Goal: Find specific page/section: Find specific page/section

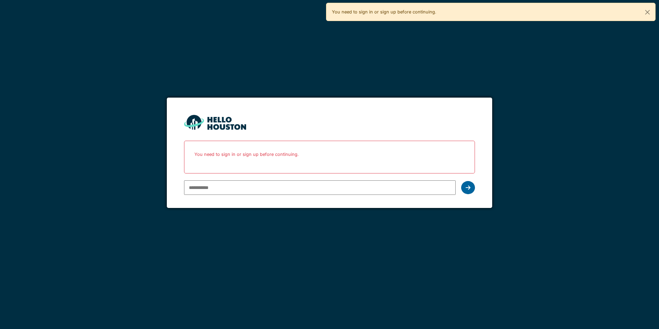
type input "**********"
click at [471, 188] on div at bounding box center [468, 187] width 14 height 13
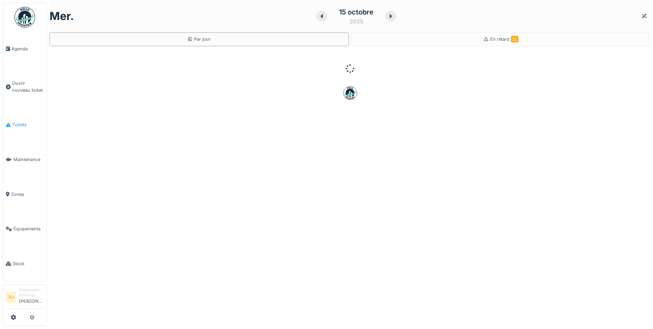
click at [21, 121] on span "Tickets" at bounding box center [28, 124] width 32 height 7
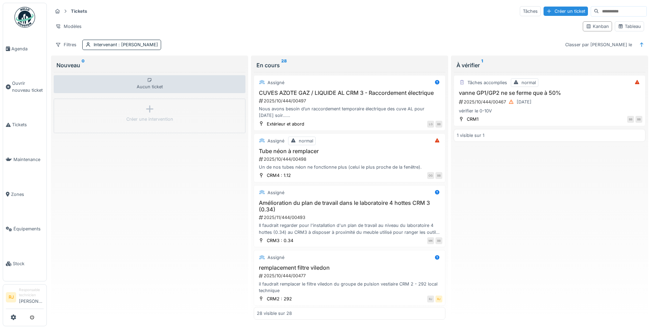
click at [309, 14] on div "Tickets Tâches Créer un ticket" at bounding box center [349, 11] width 595 height 11
